Goal: Task Accomplishment & Management: Use online tool/utility

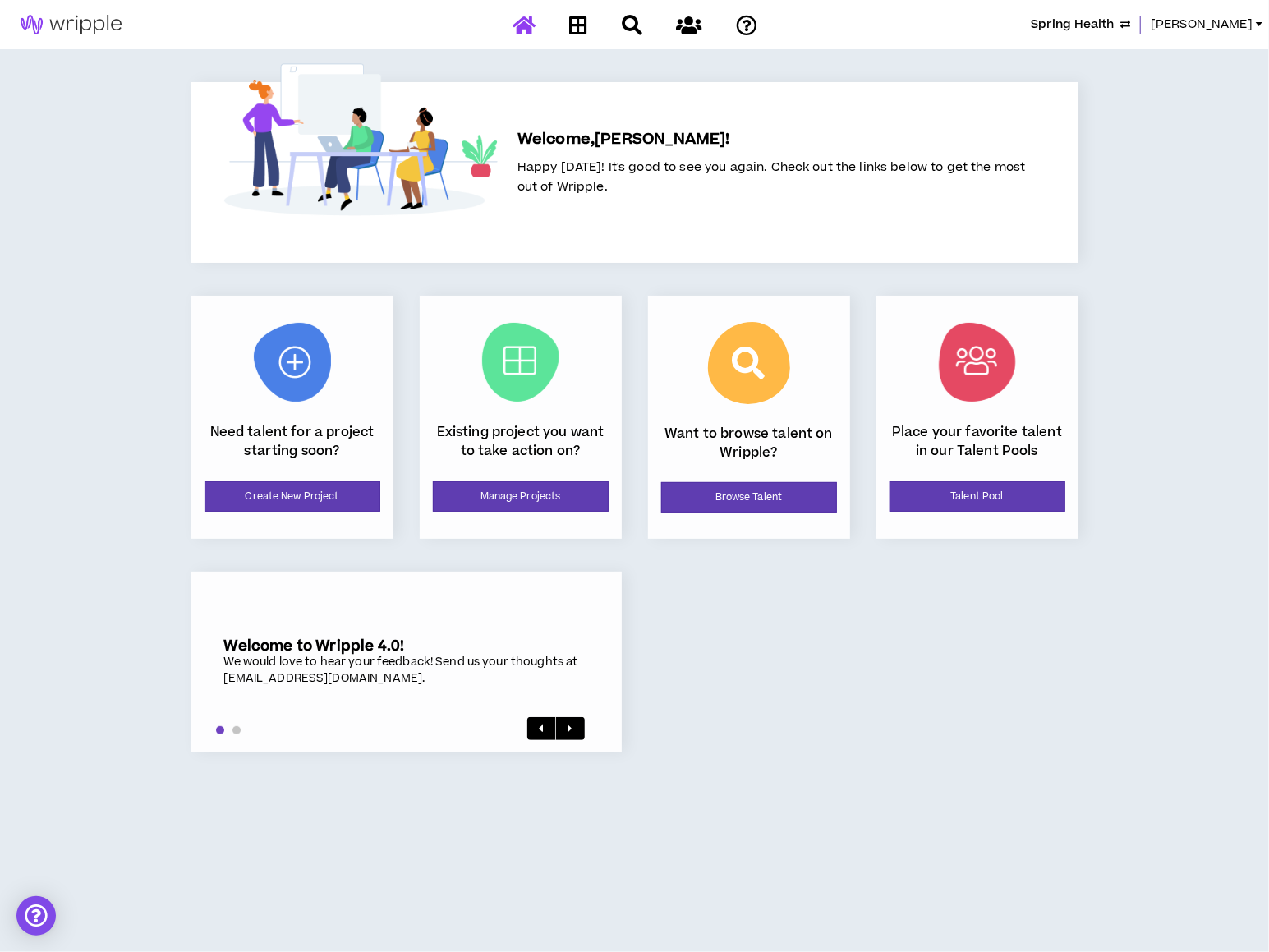
click at [1114, 22] on span "Spring Health" at bounding box center [1072, 25] width 83 height 18
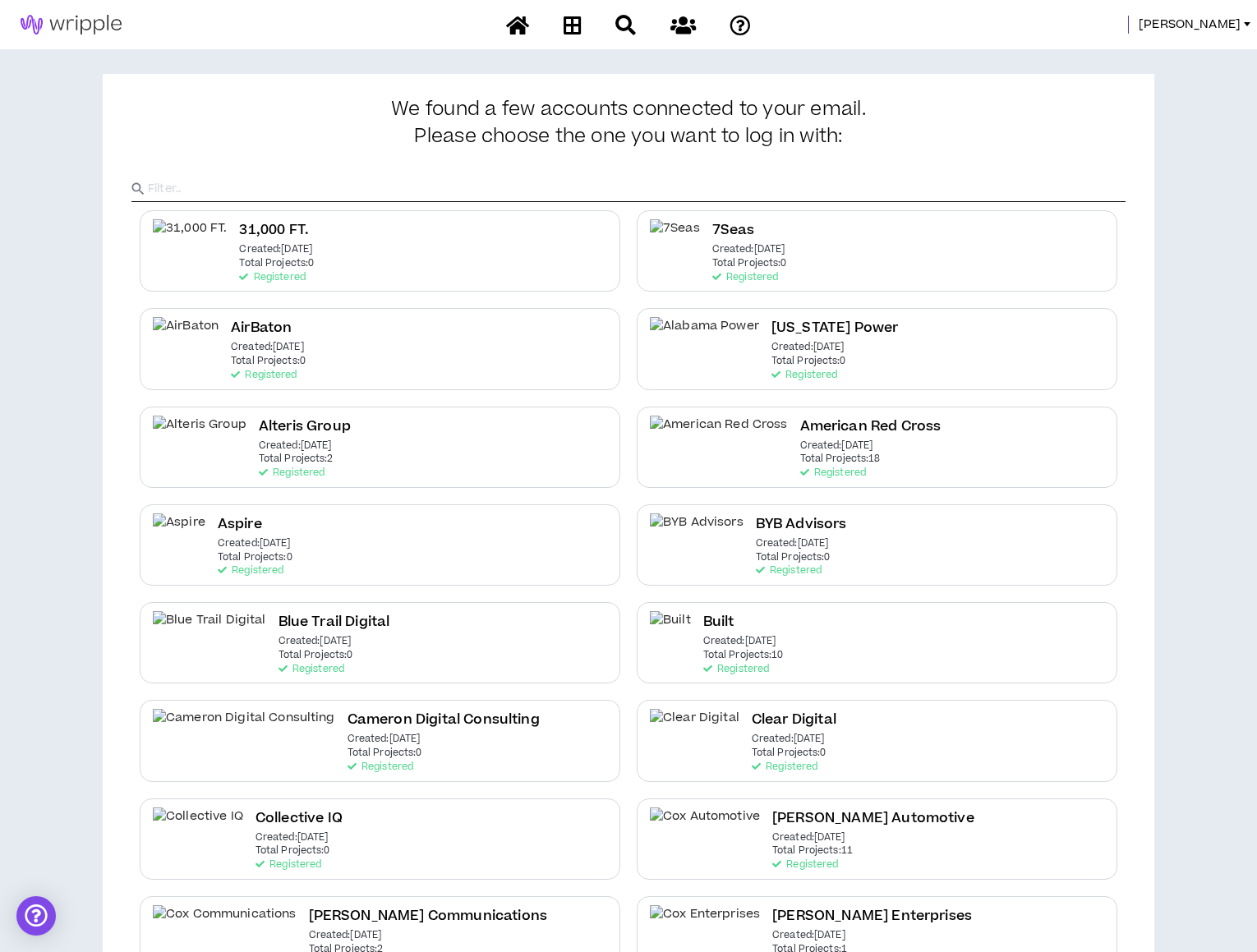
click at [969, 181] on input "text" at bounding box center [636, 189] width 978 height 25
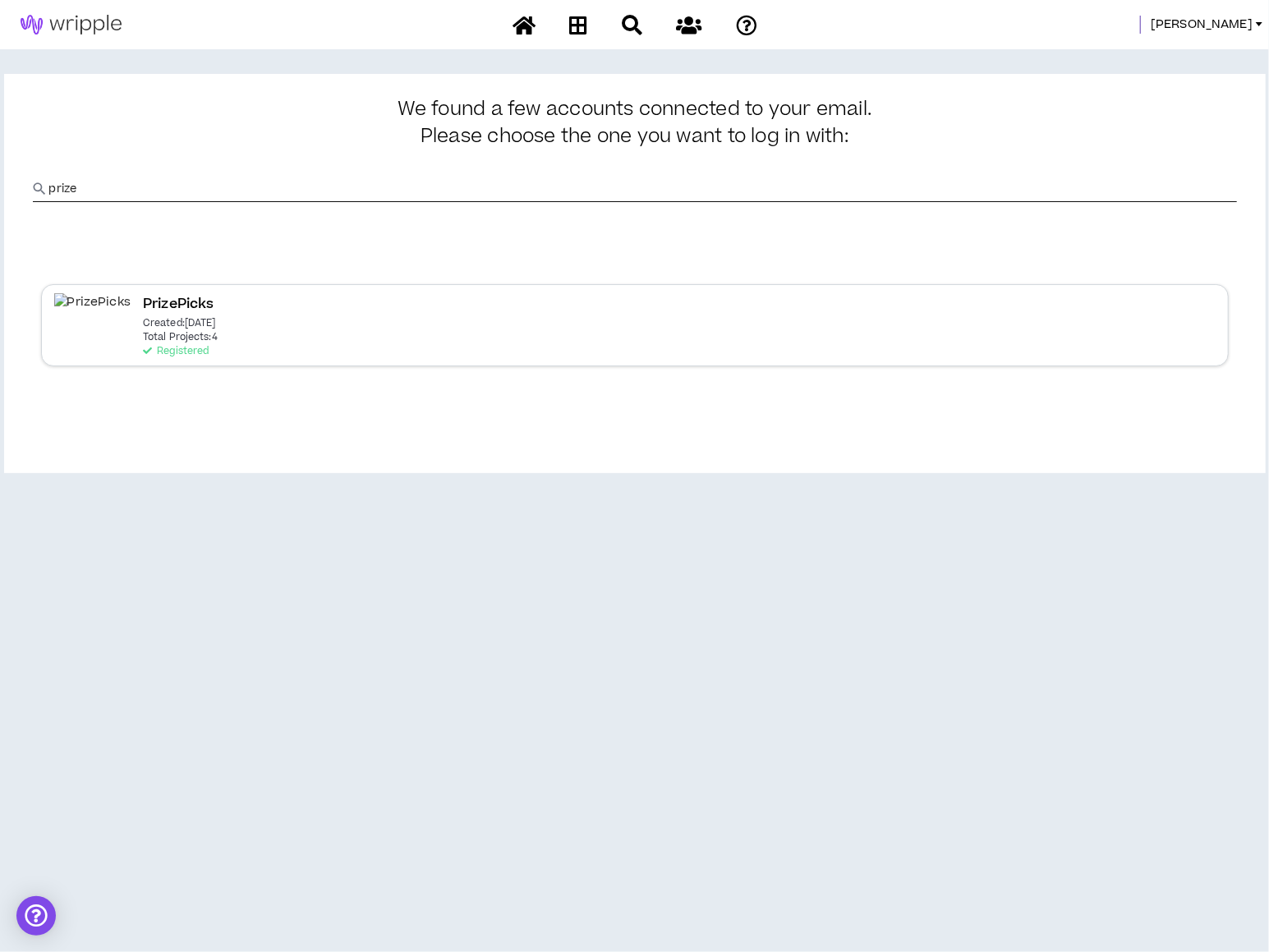
type input "prize"
click at [544, 325] on div "PrizePicks Created: [DATE] Total Projects: 4 Registered" at bounding box center [634, 324] width 1187 height 82
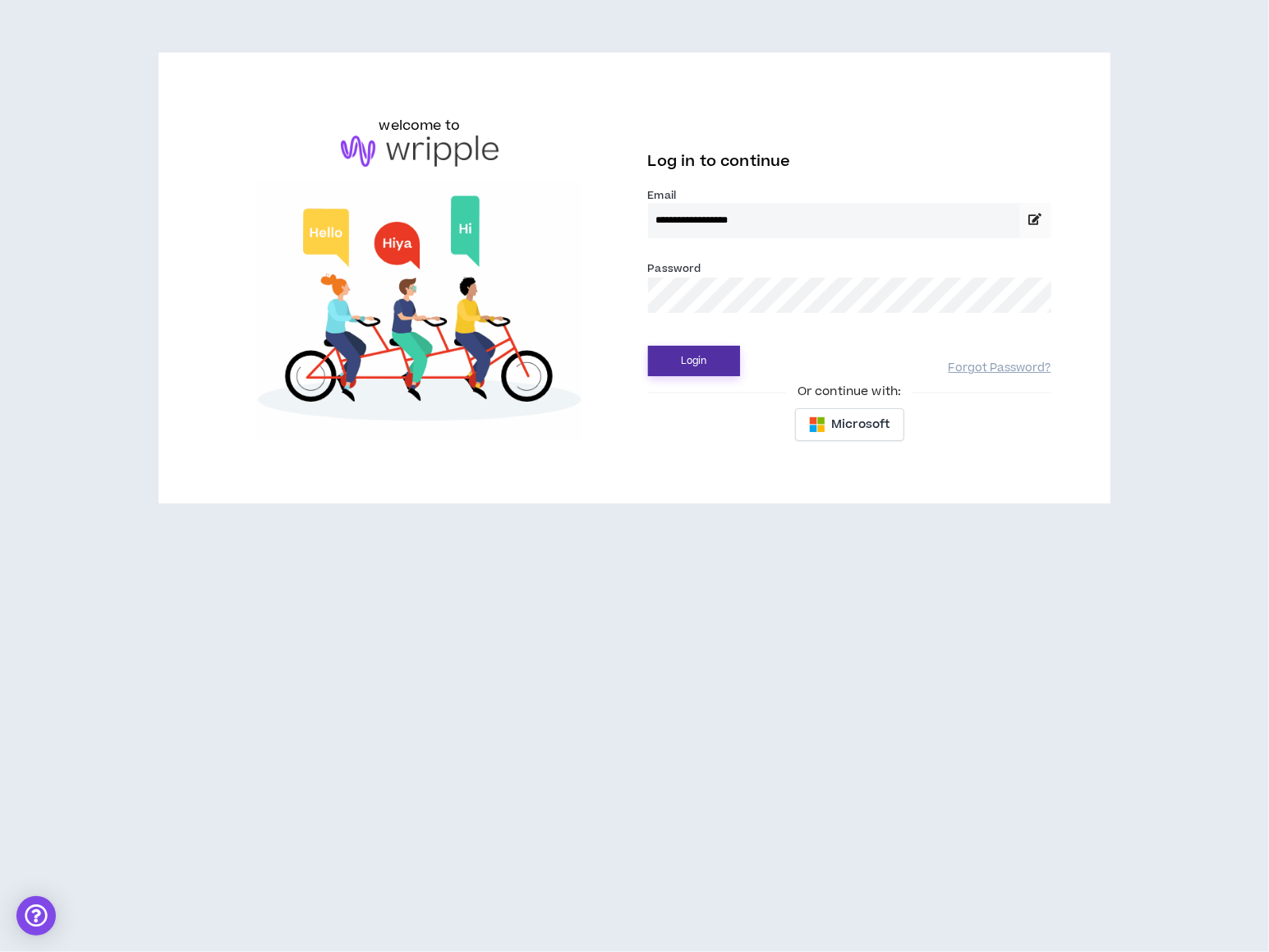
click at [682, 362] on button "Login" at bounding box center [693, 361] width 92 height 31
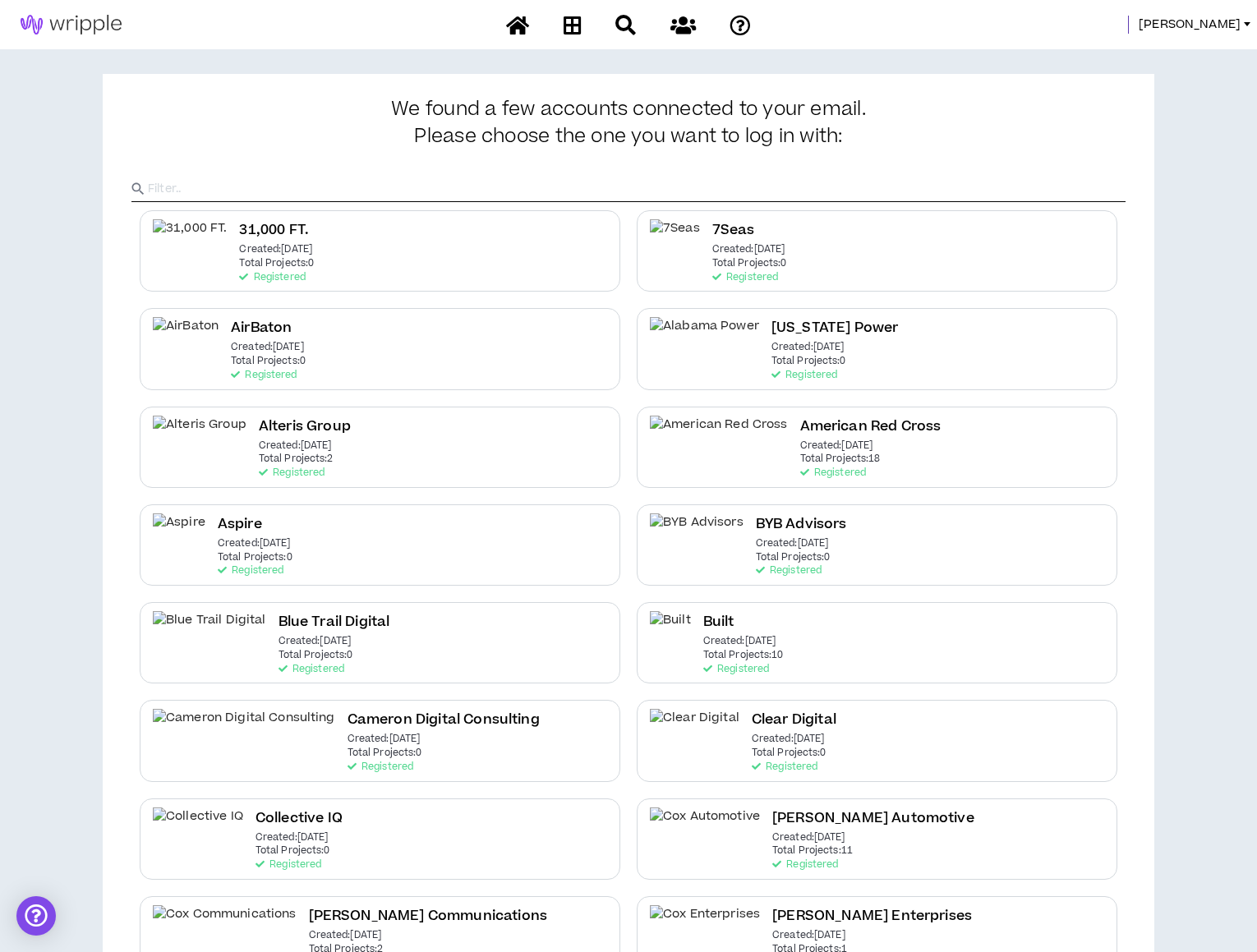
click at [689, 196] on input "text" at bounding box center [636, 189] width 978 height 25
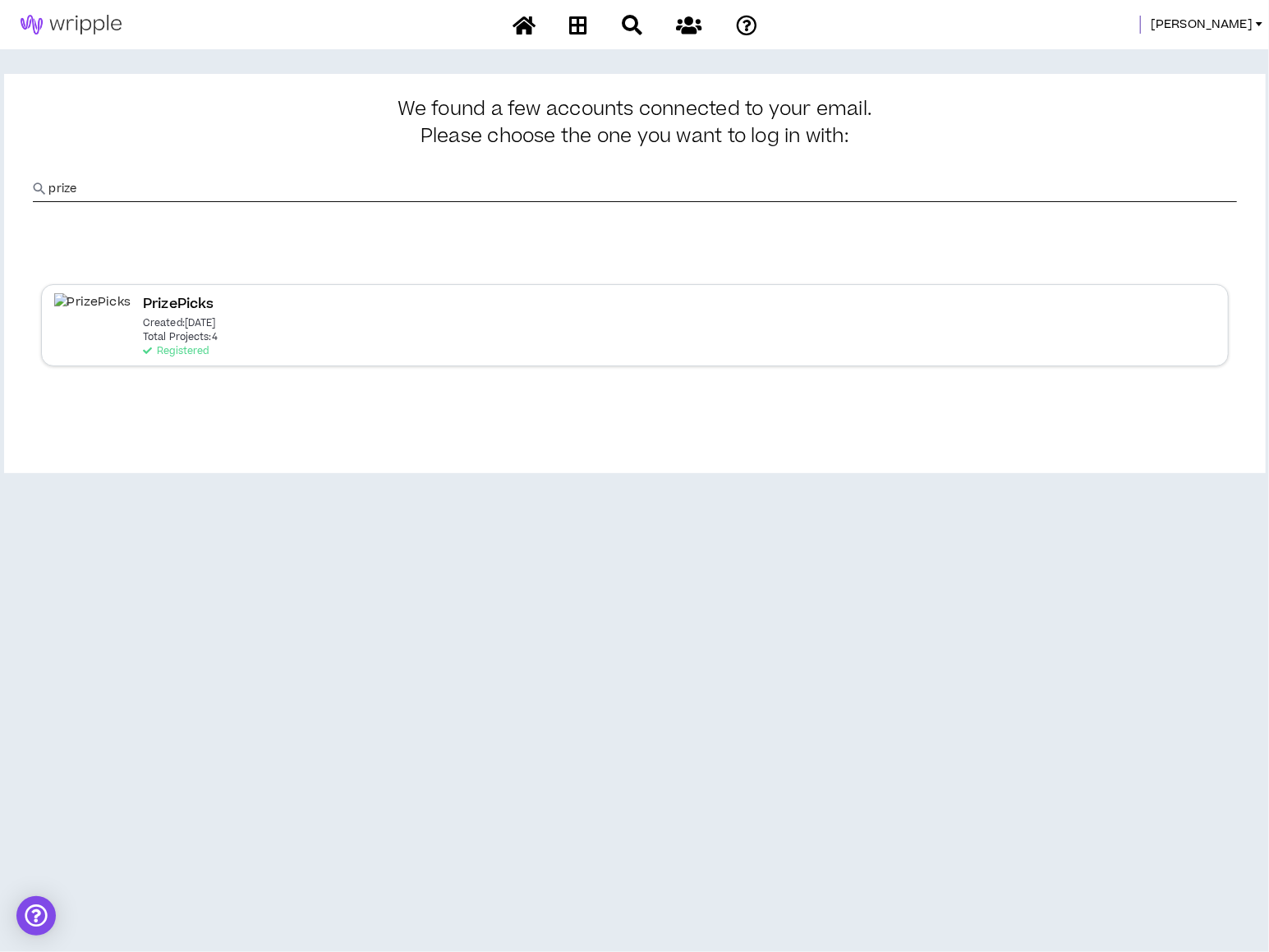
type input "prize"
click at [265, 359] on div "PrizePicks Created: [DATE] Total Projects: 4 Registered" at bounding box center [634, 324] width 1187 height 82
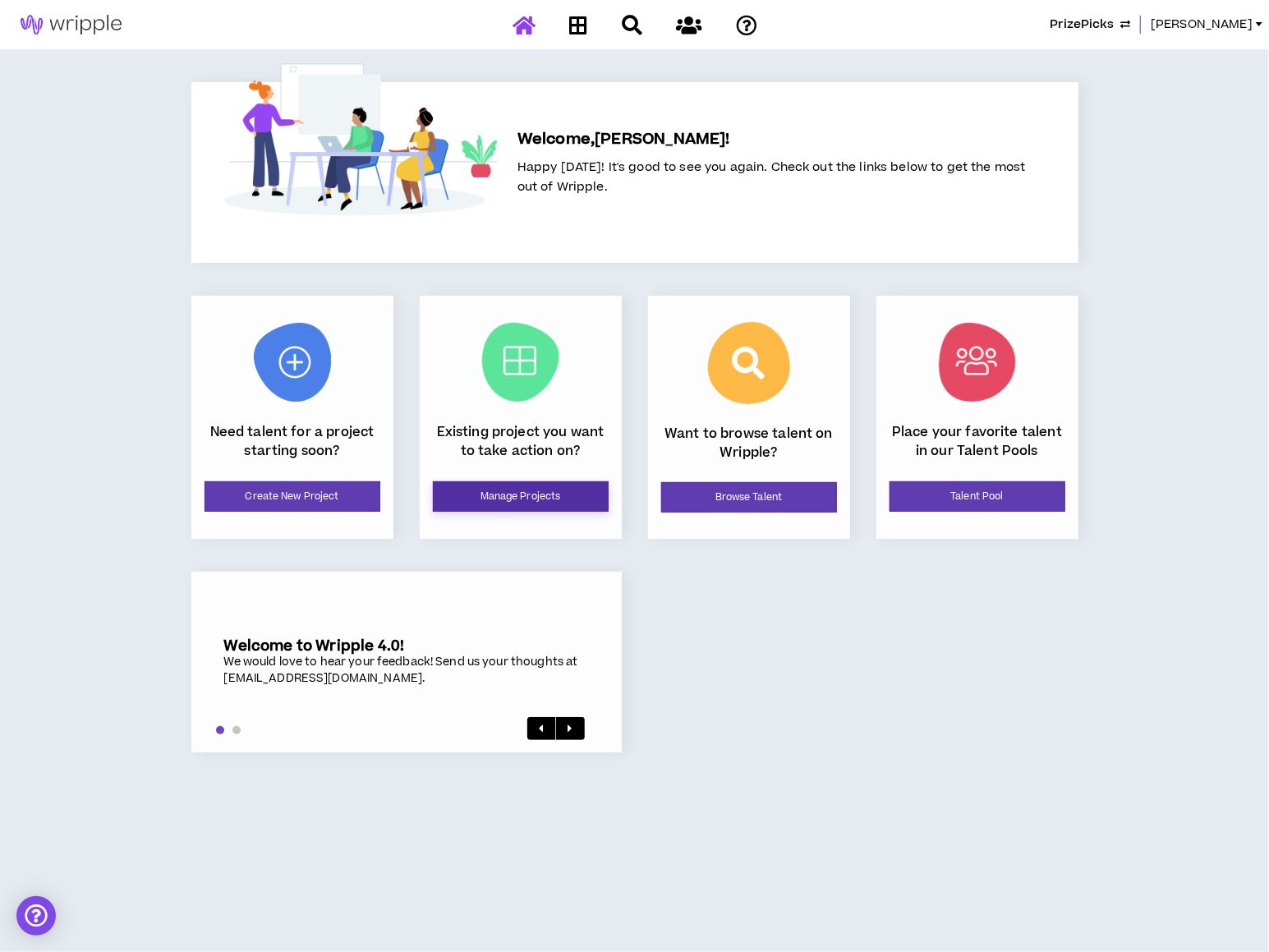
click at [584, 488] on link "Manage Projects" at bounding box center [521, 496] width 176 height 31
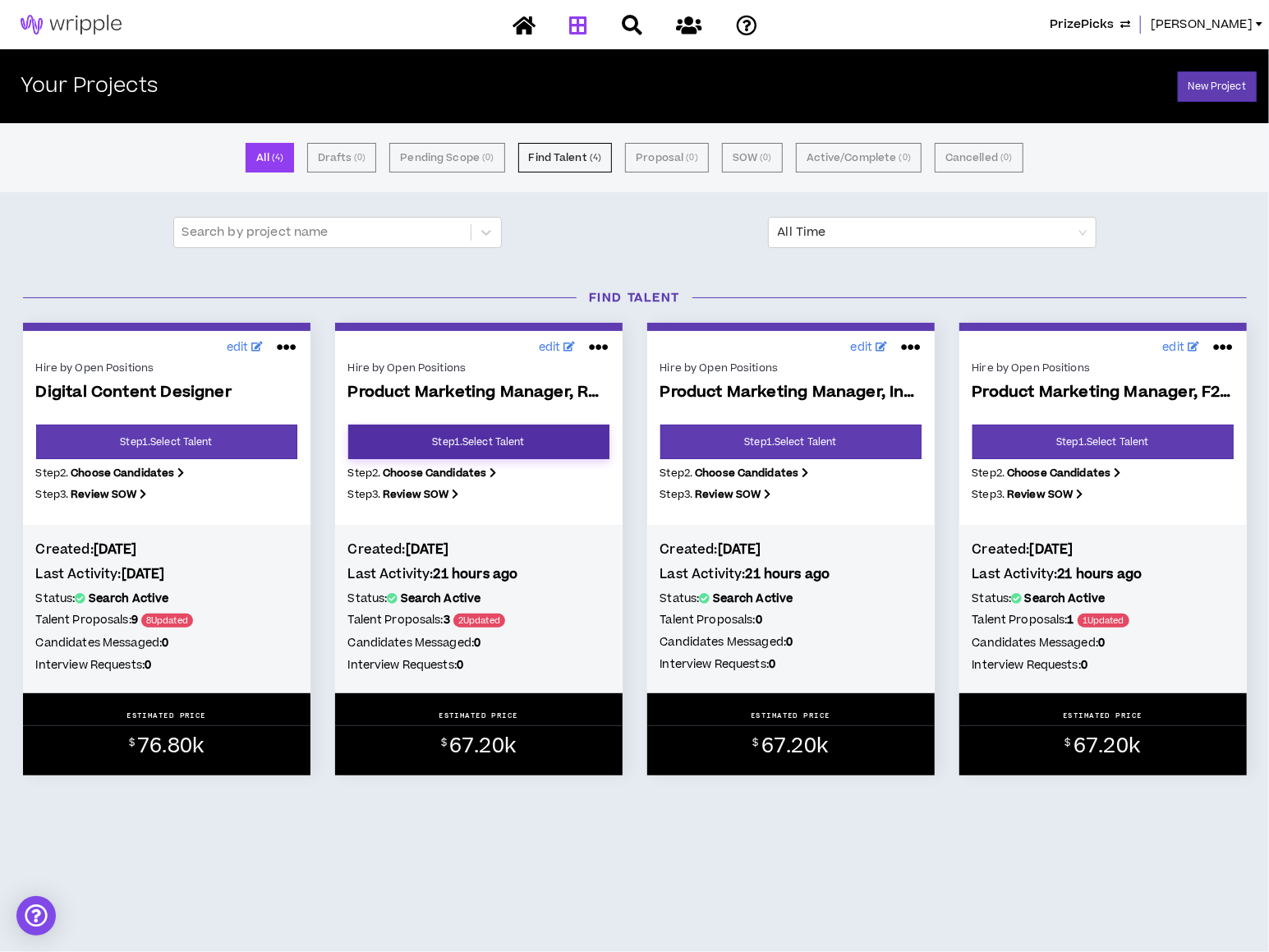
click at [512, 445] on link "Step 1 . Select Talent" at bounding box center [479, 442] width 262 height 35
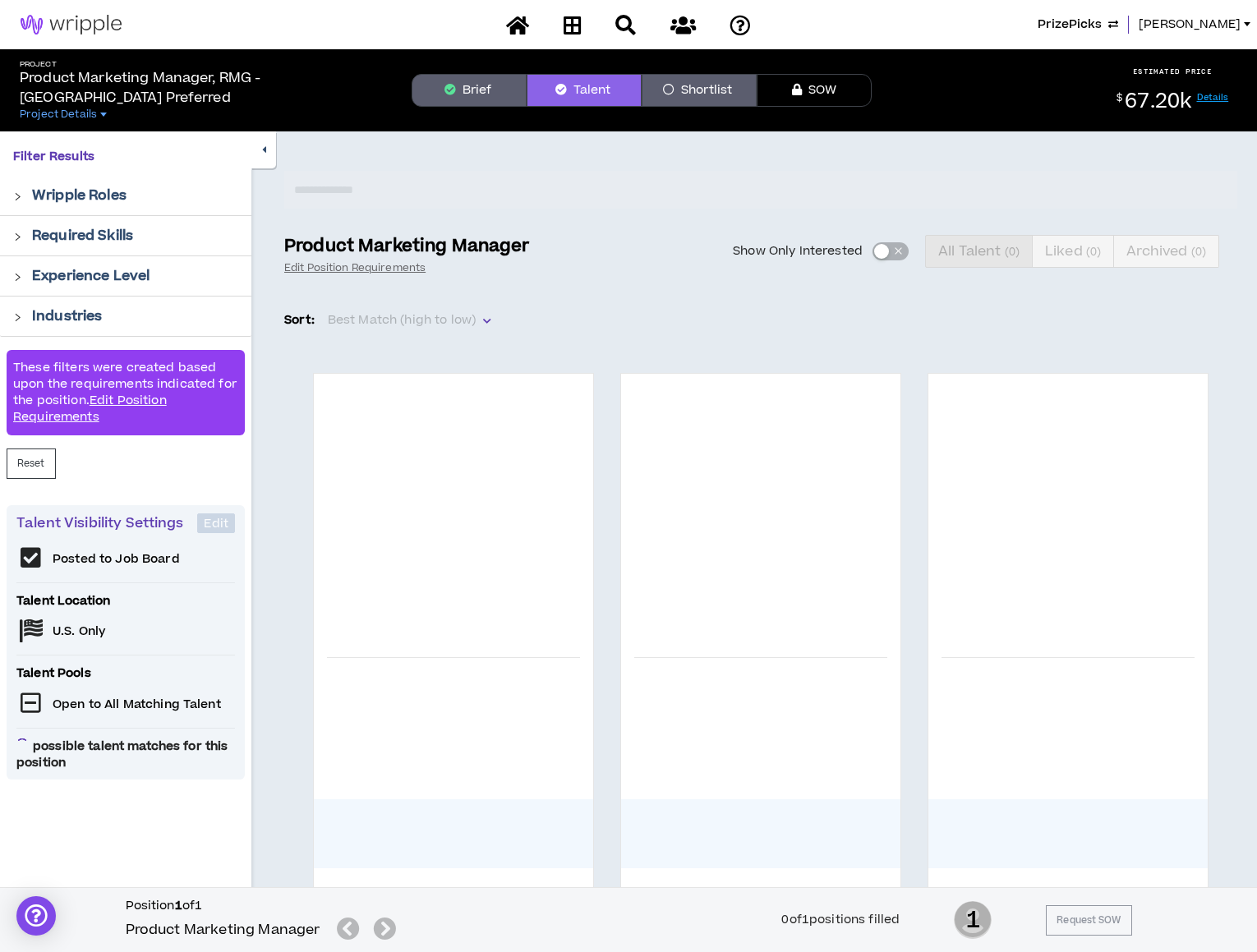
click at [505, 90] on button "Brief" at bounding box center [469, 91] width 115 height 33
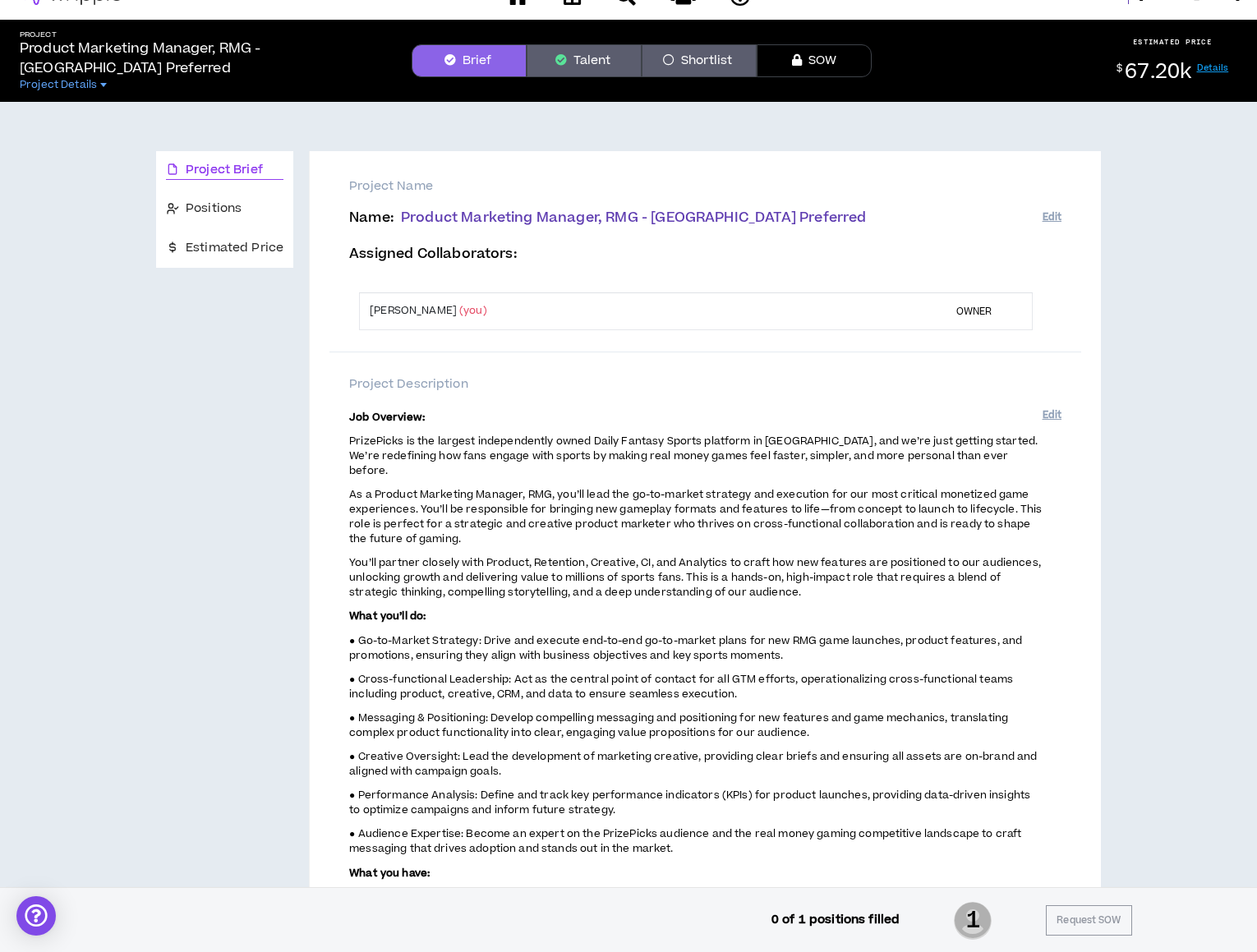
scroll to position [12, 0]
